Goal: Transaction & Acquisition: Subscribe to service/newsletter

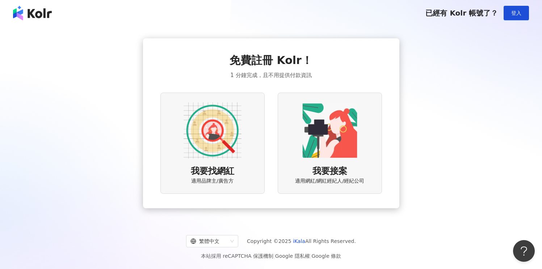
click at [206, 108] on img at bounding box center [213, 131] width 58 height 58
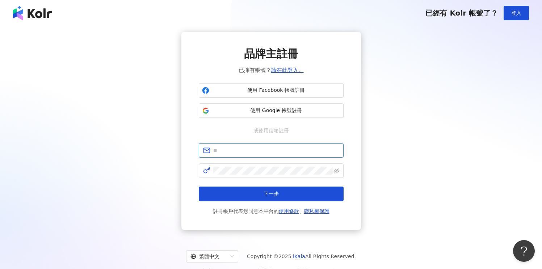
click at [270, 148] on input "text" at bounding box center [276, 151] width 126 height 8
type input "**********"
click at [252, 175] on span at bounding box center [271, 171] width 145 height 14
click at [275, 177] on span at bounding box center [271, 171] width 145 height 14
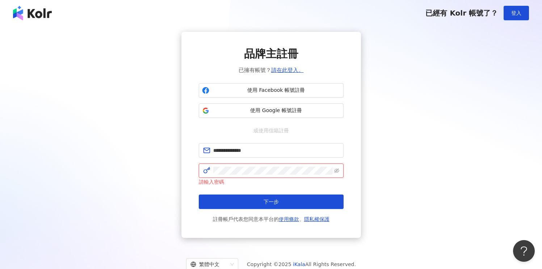
click at [199, 195] on button "下一步" at bounding box center [271, 202] width 145 height 14
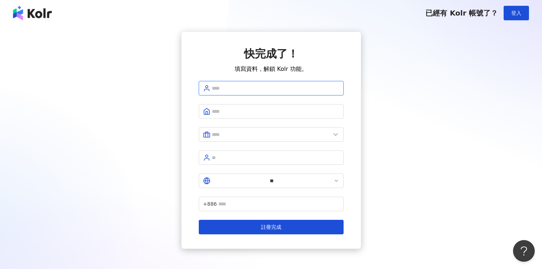
click at [253, 89] on input "text" at bounding box center [275, 88] width 127 height 8
type input "**********"
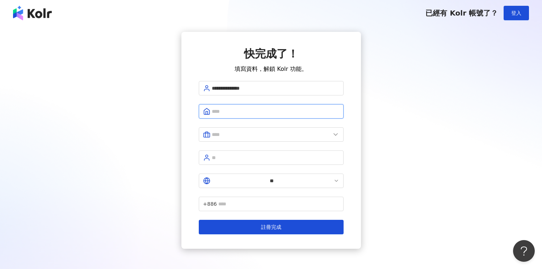
click at [250, 110] on input "text" at bounding box center [275, 112] width 127 height 8
type input "**********"
click at [271, 133] on input "text" at bounding box center [271, 135] width 119 height 8
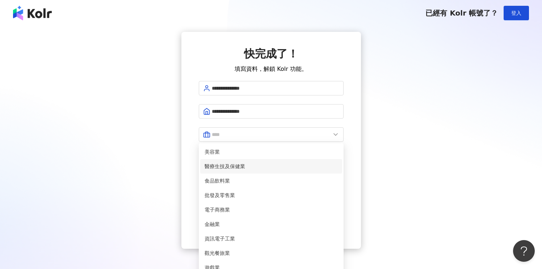
click at [275, 166] on span "醫療生技及保健業" at bounding box center [271, 167] width 133 height 8
type input "********"
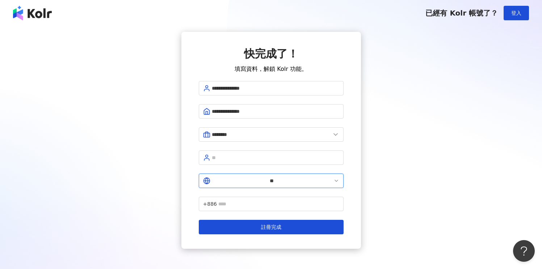
click at [215, 177] on input "**" at bounding box center [272, 181] width 120 height 8
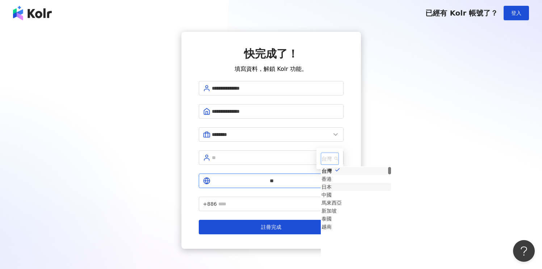
click at [322, 175] on div "香港" at bounding box center [327, 179] width 10 height 8
type input "**"
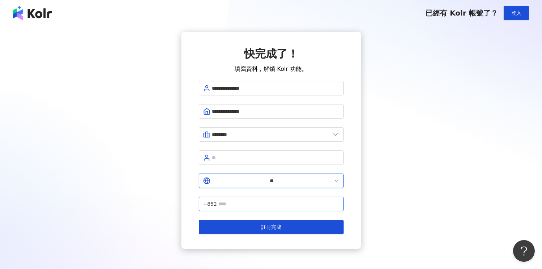
click at [260, 200] on input "text" at bounding box center [278, 204] width 121 height 8
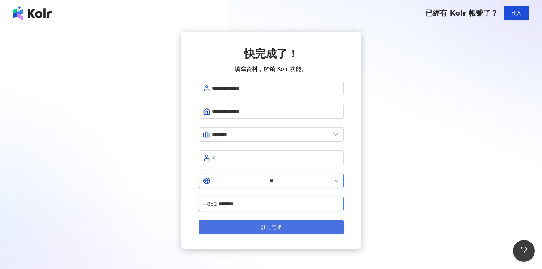
type input "********"
click at [244, 220] on button "註冊完成" at bounding box center [271, 227] width 145 height 14
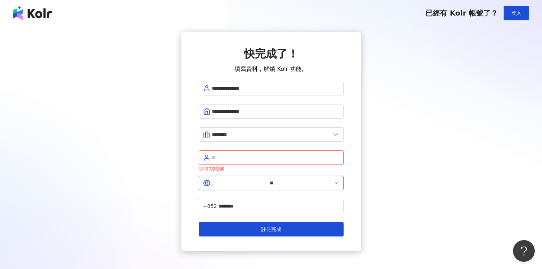
click at [292, 154] on input "text" at bounding box center [275, 158] width 127 height 8
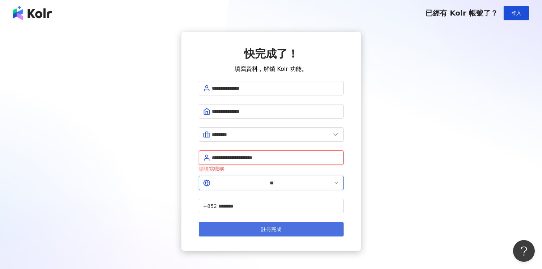
type input "**********"
click at [301, 222] on button "註冊完成" at bounding box center [271, 229] width 145 height 14
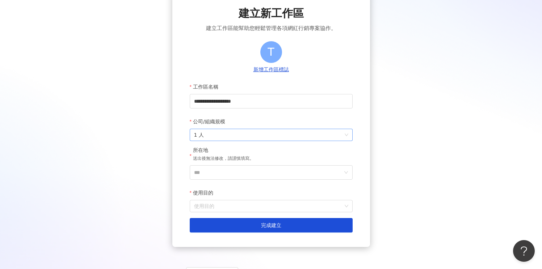
scroll to position [42, 0]
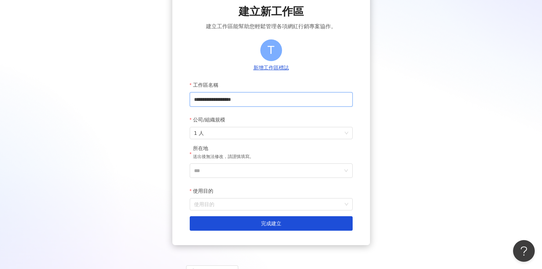
click at [266, 99] on input "**********" at bounding box center [271, 99] width 163 height 14
click at [301, 169] on input "***" at bounding box center [268, 171] width 148 height 14
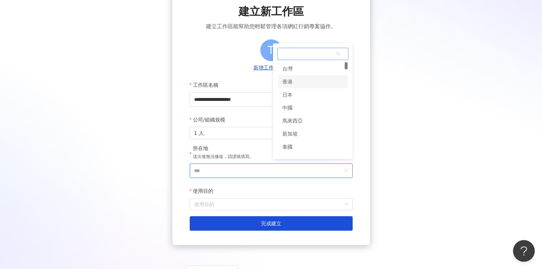
click at [305, 84] on div "香港" at bounding box center [313, 81] width 70 height 13
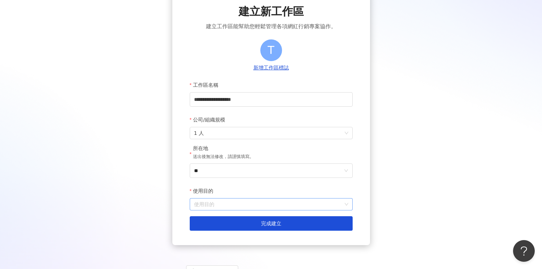
click at [244, 199] on input "使用目的" at bounding box center [271, 205] width 154 height 12
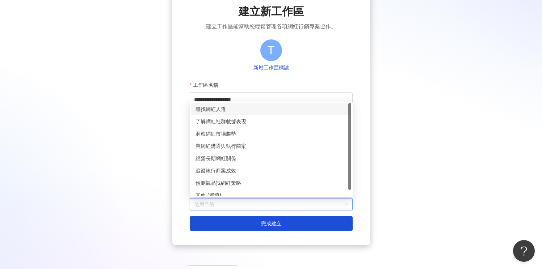
click at [242, 110] on div "尋找網紅人選" at bounding box center [271, 109] width 151 height 8
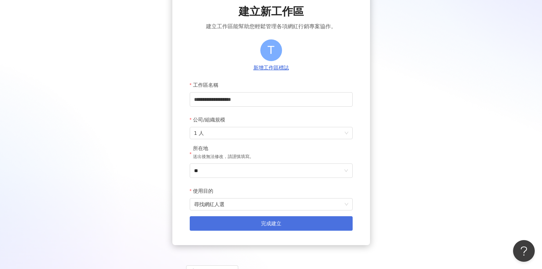
click at [253, 229] on button "完成建立" at bounding box center [271, 224] width 163 height 14
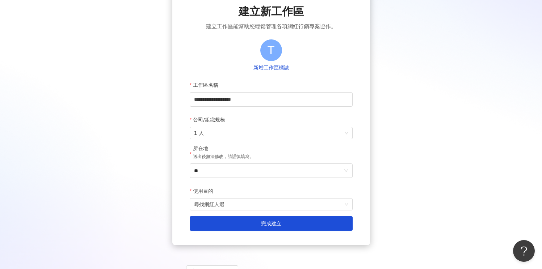
scroll to position [33, 0]
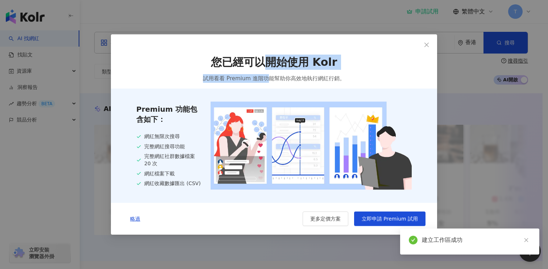
drag, startPoint x: 263, startPoint y: 63, endPoint x: 268, endPoint y: 79, distance: 16.7
click at [268, 79] on div "您已經可以開始使用 Kolr 試用看看 Premium 進階功能幫助你高效地執行網紅行銷。" at bounding box center [274, 69] width 326 height 40
click at [268, 79] on span "試用看看 Premium 進階功能幫助你高效地執行網紅行銷。" at bounding box center [274, 78] width 142 height 9
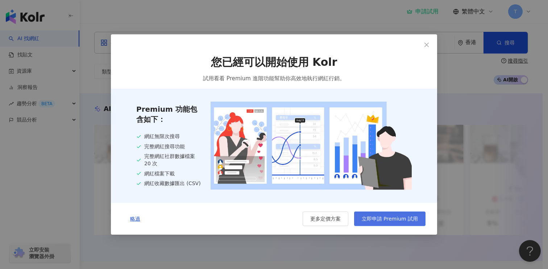
click at [391, 220] on span "立即申請 Premium 試用" at bounding box center [389, 219] width 56 height 6
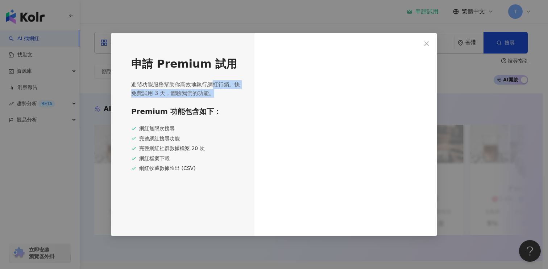
drag, startPoint x: 215, startPoint y: 85, endPoint x: 217, endPoint y: 92, distance: 8.0
click at [217, 92] on span "進階功能服務幫助你高效地執行網紅行銷。快免費試用 3 天，體驗我們的功能。" at bounding box center [186, 88] width 110 height 17
drag, startPoint x: 218, startPoint y: 92, endPoint x: 218, endPoint y: 85, distance: 6.5
click at [218, 85] on span "進階功能服務幫助你高效地執行網紅行銷。快免費試用 3 天，體驗我們的功能。" at bounding box center [186, 88] width 110 height 17
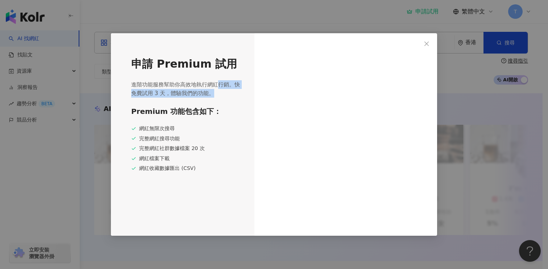
click at [218, 85] on span "進階功能服務幫助你高效地執行網紅行銷。快免費試用 3 天，體驗我們的功能。" at bounding box center [186, 88] width 110 height 17
drag, startPoint x: 218, startPoint y: 85, endPoint x: 216, endPoint y: 91, distance: 6.0
click at [216, 91] on span "進階功能服務幫助你高效地執行網紅行銷。快免費試用 3 天，體驗我們的功能。" at bounding box center [186, 88] width 110 height 17
drag, startPoint x: 216, startPoint y: 90, endPoint x: 216, endPoint y: 85, distance: 5.4
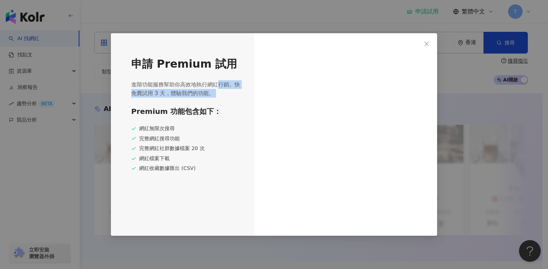
click at [216, 85] on span "進階功能服務幫助你高效地執行網紅行銷。快免費試用 3 天，體驗我們的功能。" at bounding box center [186, 88] width 110 height 17
click at [217, 93] on span "進階功能服務幫助你高效地執行網紅行銷。快免費試用 3 天，體驗我們的功能。" at bounding box center [186, 88] width 110 height 17
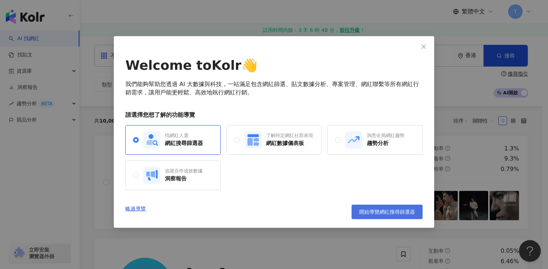
click at [374, 214] on span "開始導覽網紅搜尋篩選器" at bounding box center [387, 212] width 56 height 6
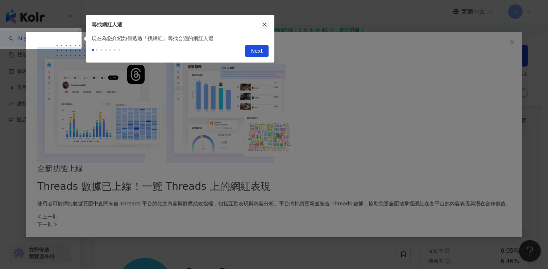
click at [263, 23] on icon "close" at bounding box center [264, 24] width 5 height 5
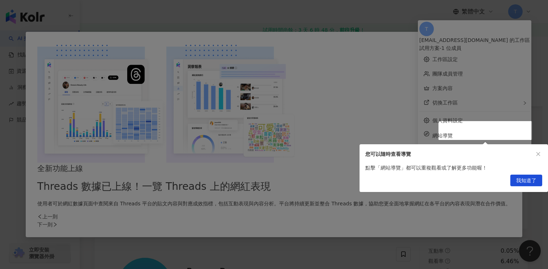
click at [533, 187] on div "我知道了" at bounding box center [453, 182] width 188 height 20
click at [525, 182] on span "我知道了" at bounding box center [526, 181] width 20 height 12
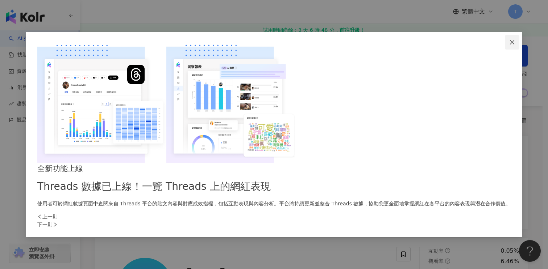
click at [505, 50] on button "Close" at bounding box center [512, 42] width 14 height 14
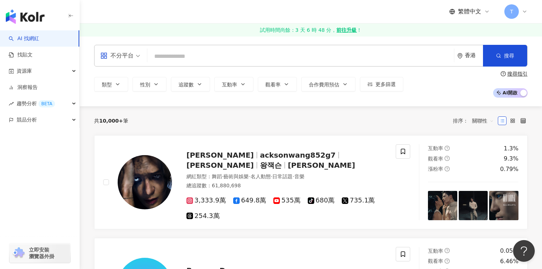
click at [312, 63] on div "不分平台 香港 搜尋" at bounding box center [311, 56] width 434 height 22
click at [314, 58] on input "search" at bounding box center [300, 57] width 301 height 14
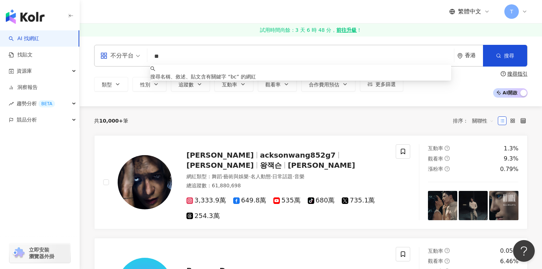
type input "*"
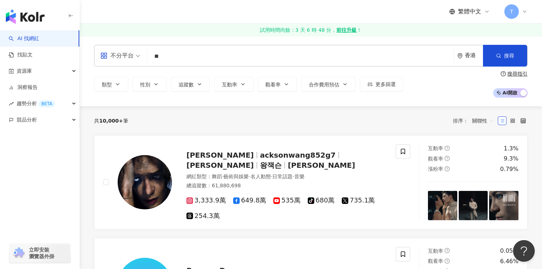
type input "*"
type input "**"
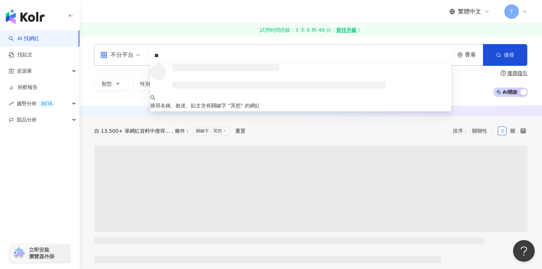
scroll to position [1, 0]
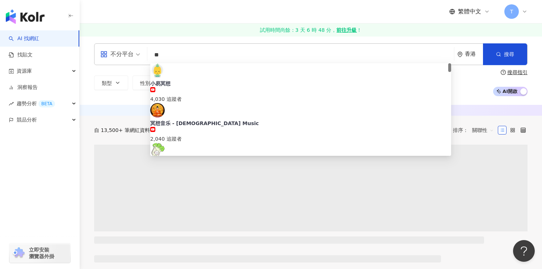
click at [90, 71] on div "不分平台 ** 香港 搜尋 8891e6ff-1aa8-4c8b-bb38-90e565a0cd5d 小易冥想 4,030 追蹤者 冥想音乐 - Buddhi…" at bounding box center [311, 69] width 462 height 53
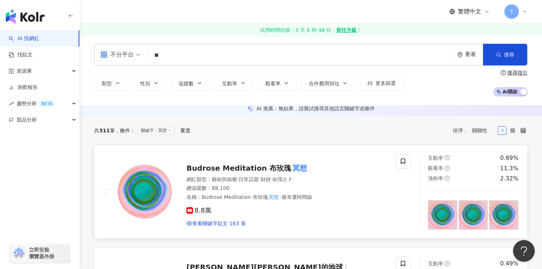
scroll to position [0, 0]
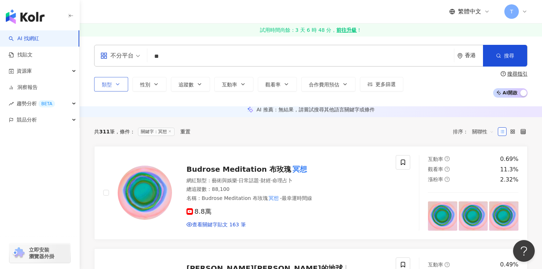
click at [123, 85] on button "類型" at bounding box center [111, 84] width 34 height 14
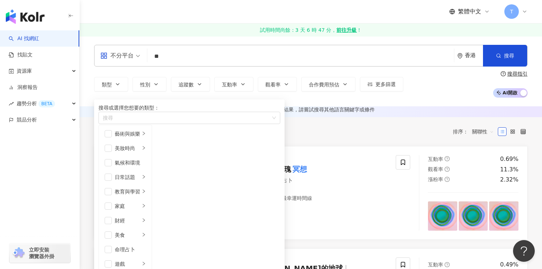
click at [146, 72] on div "類型 搜尋或選擇您想要的類型： 搜尋 藝術與娛樂 美妝時尚 氣候和環境 日常話題 教育與學習 家庭 財經 美食 命理占卜 遊戲 法政社會 生活風格 影視娛樂 …" at bounding box center [311, 84] width 434 height 27
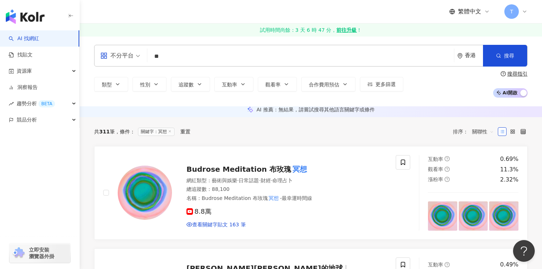
click at [333, 113] on span "無結果，請嘗試搜尋其他語言關鍵字或條件" at bounding box center [327, 110] width 96 height 6
click at [337, 113] on span "無結果，請嘗試搜尋其他語言關鍵字或條件" at bounding box center [327, 110] width 96 height 6
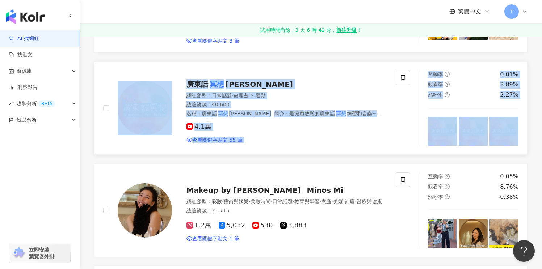
scroll to position [280, 0]
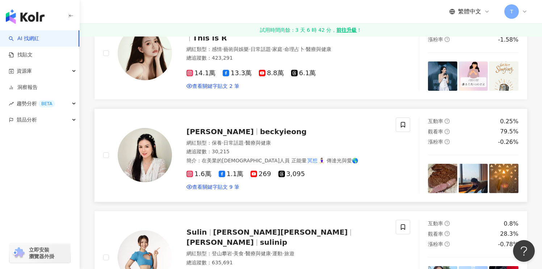
scroll to position [538, 0]
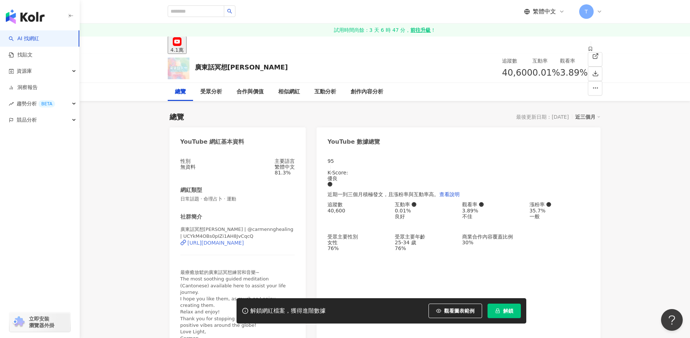
click at [244, 245] on div "https://www.youtube.com/channel/UCYkM4OBs0pIZi1AH8JvCqcQ" at bounding box center [216, 243] width 56 height 6
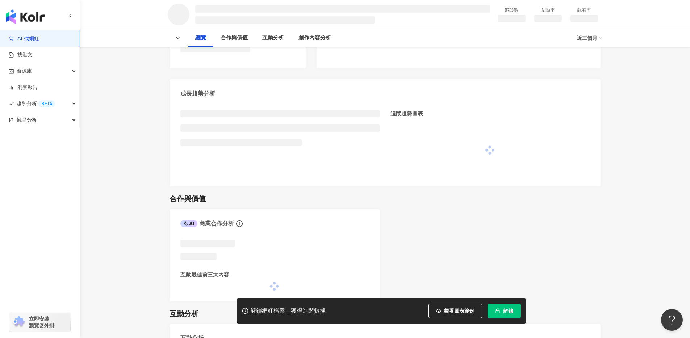
scroll to position [218, 0]
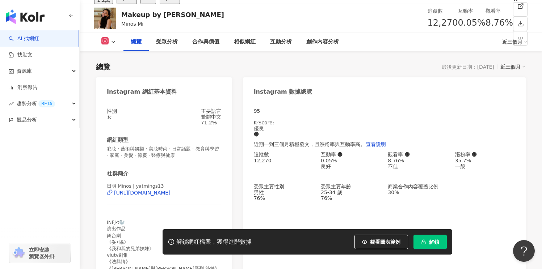
scroll to position [117, 0]
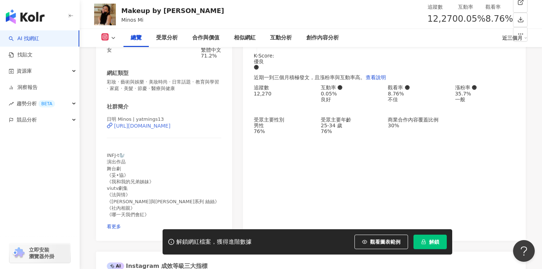
click at [171, 129] on div "https://www.instagram.com/yatmings13/" at bounding box center [142, 126] width 56 height 6
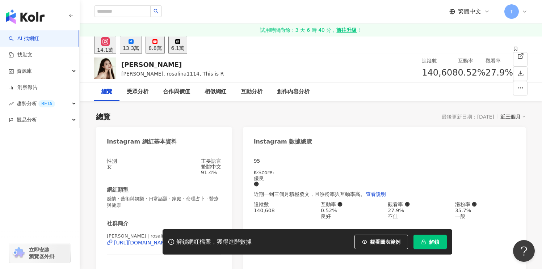
scroll to position [75, 0]
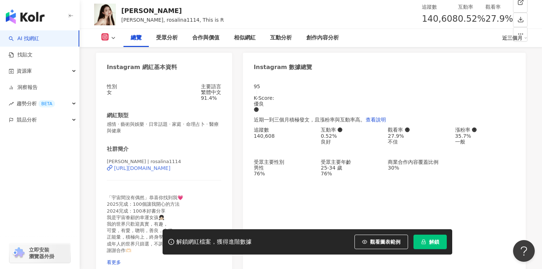
click at [156, 171] on div "https://www.instagram.com/rosalina1114/" at bounding box center [142, 169] width 56 height 6
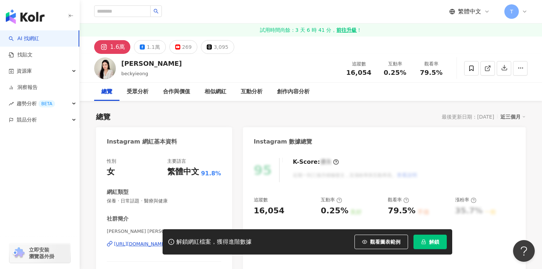
scroll to position [78, 0]
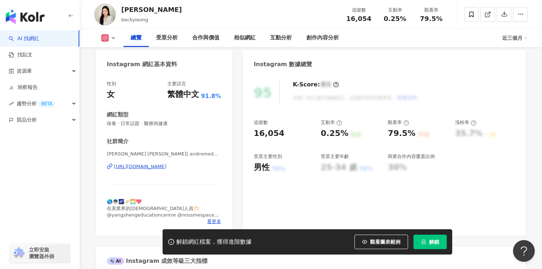
click at [167, 166] on div "[URL][DOMAIN_NAME]" at bounding box center [140, 167] width 53 height 7
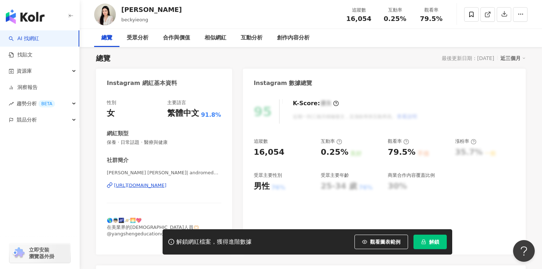
scroll to position [0, 0]
